Goal: Check status: Check status

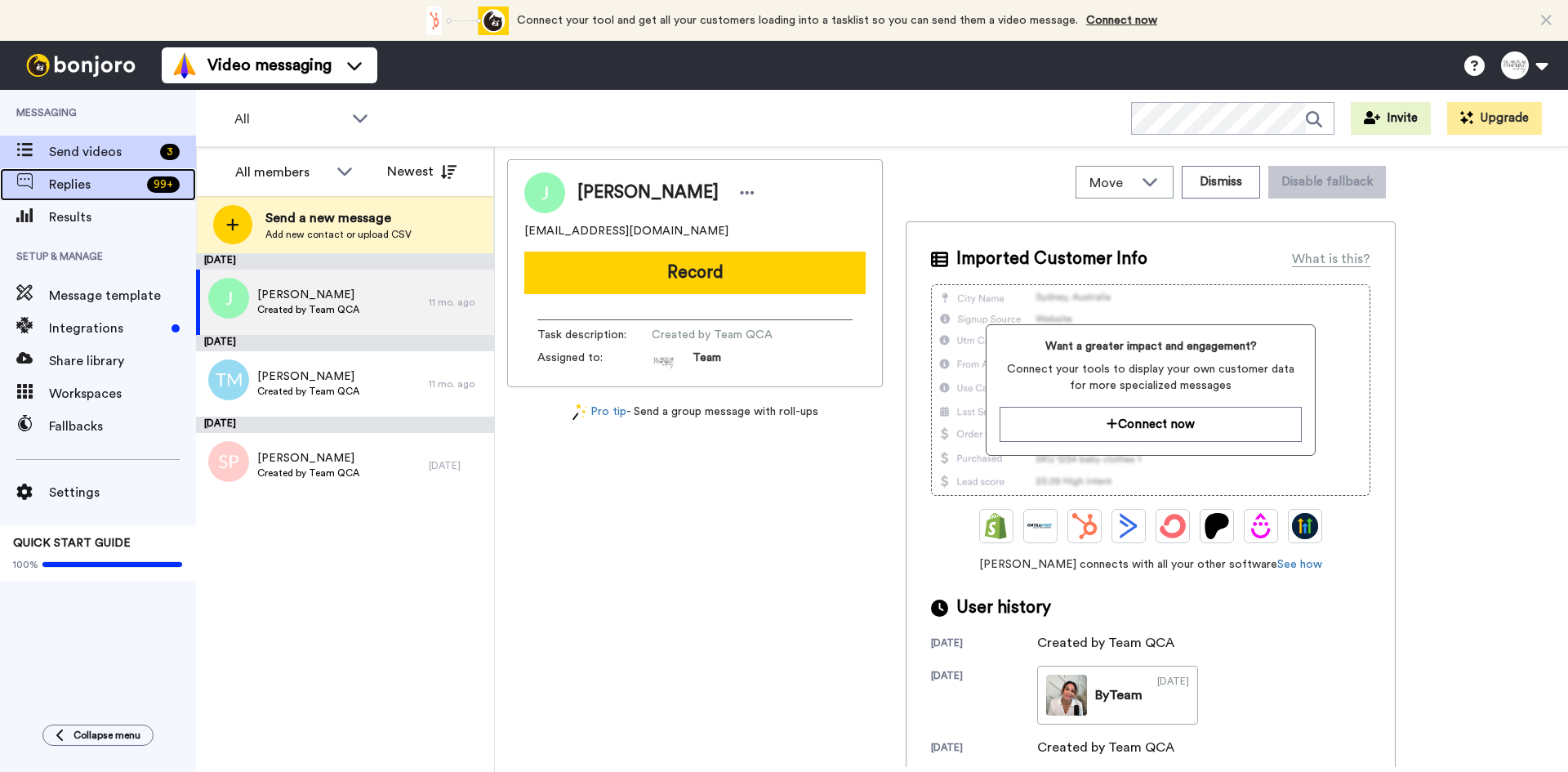
click at [97, 190] on span "Replies" at bounding box center [95, 185] width 91 height 19
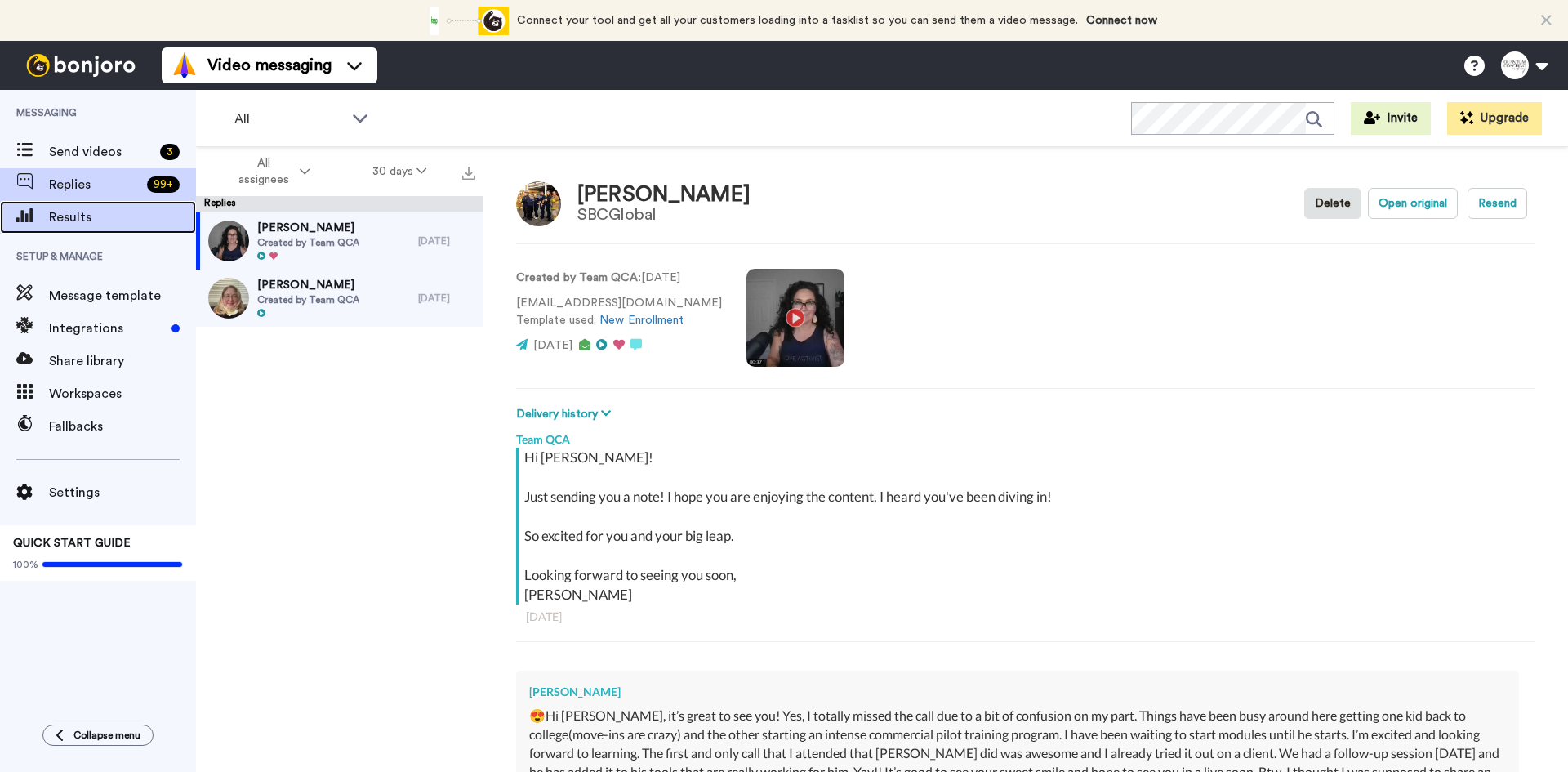
click at [96, 216] on span "Results" at bounding box center [123, 217] width 147 height 19
